Goal: Task Accomplishment & Management: Manage account settings

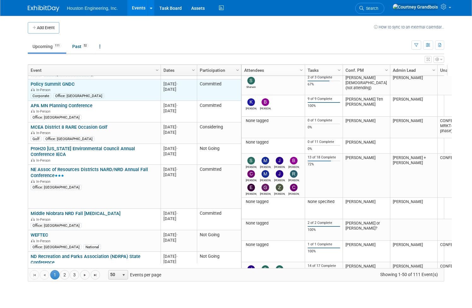
scroll to position [152, 0]
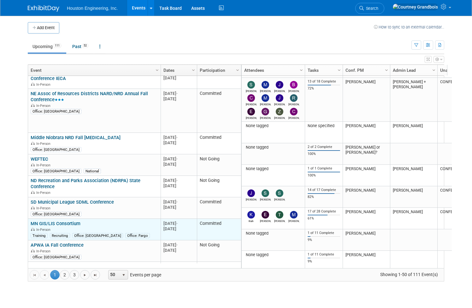
click at [58, 220] on link "MN GIS/LIS Consortium" at bounding box center [56, 223] width 50 height 6
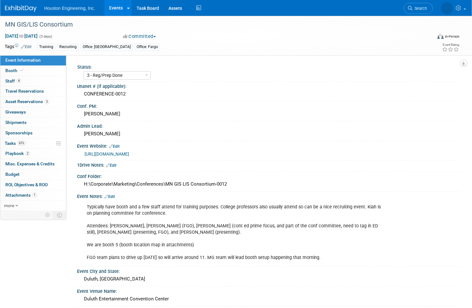
select select "3 - Reg/Prep Done"
select select "Yes"
select select "Geo. Technology"
click at [26, 145] on span "Tasks 61%" at bounding box center [15, 143] width 21 height 5
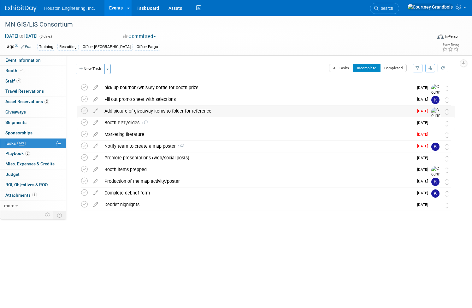
click at [188, 110] on div "Add picture of giveaway items to folder for reference" at bounding box center [257, 110] width 312 height 11
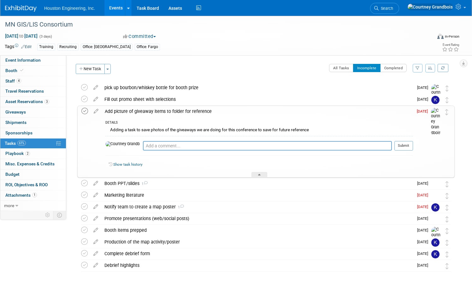
click at [88, 111] on icon at bounding box center [84, 111] width 7 height 7
